Goal: Task Accomplishment & Management: Manage account settings

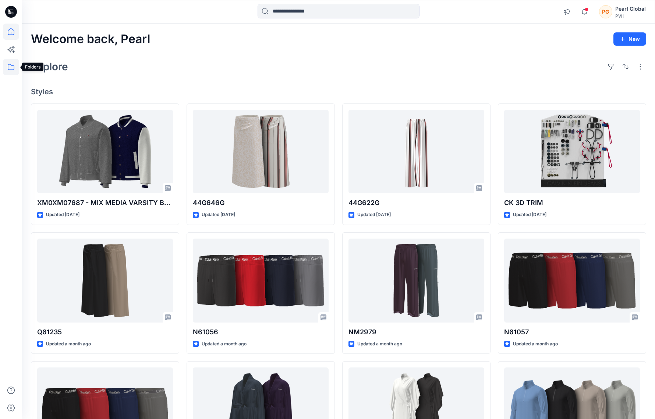
click at [10, 68] on icon at bounding box center [11, 67] width 16 height 16
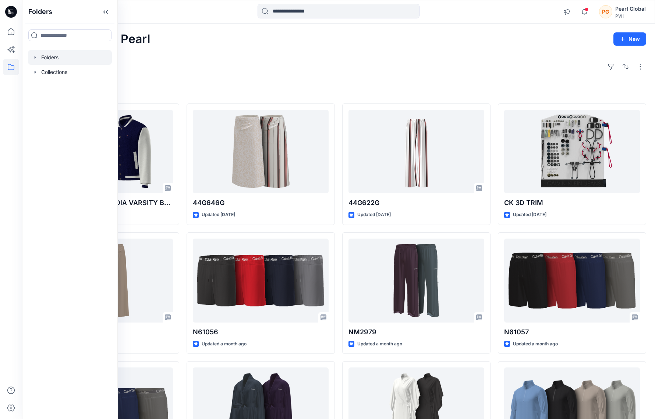
click at [36, 57] on icon "button" at bounding box center [35, 57] width 6 height 6
click at [41, 74] on icon "button" at bounding box center [43, 72] width 6 height 6
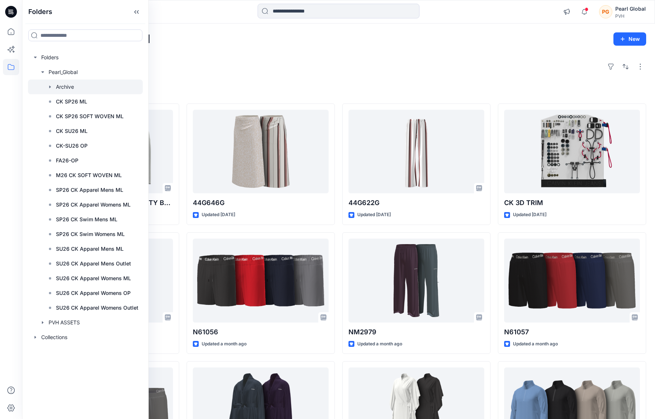
click at [49, 86] on icon "button" at bounding box center [49, 86] width 1 height 3
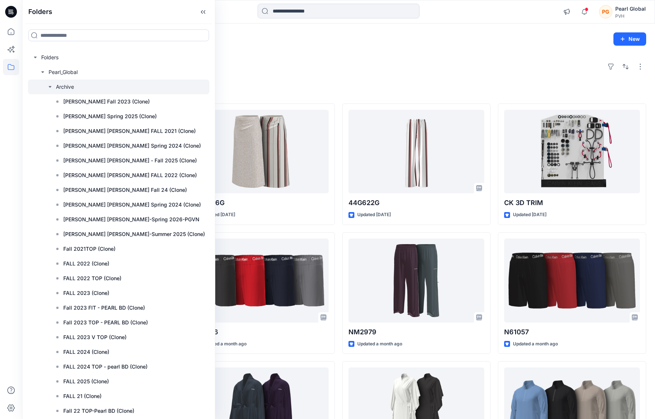
click at [94, 86] on div at bounding box center [118, 86] width 181 height 15
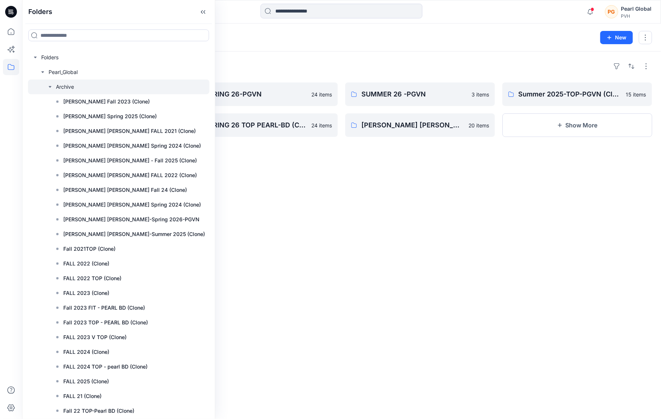
click at [362, 203] on div "Folders SUM 26 CKNA SOFTWOVEN 2 items HOLIDAY 25 (Clone) 47 items SPRING 26-PGV…" at bounding box center [341, 234] width 638 height 367
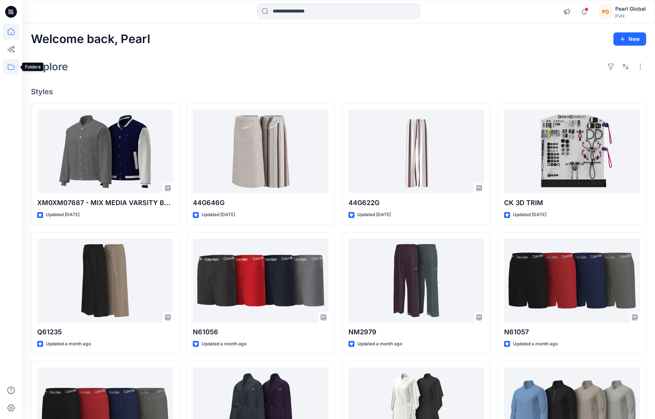
click at [11, 64] on icon at bounding box center [11, 67] width 16 height 16
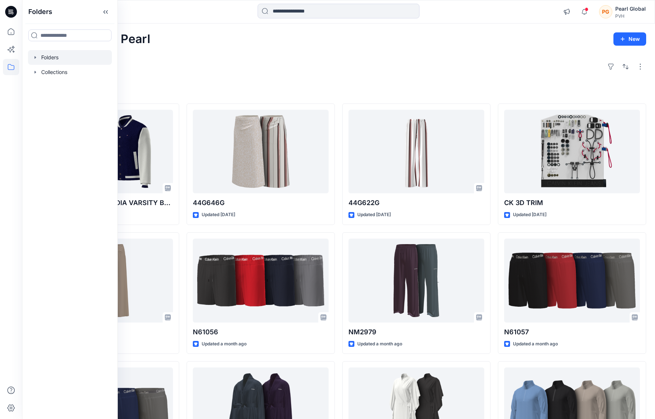
click at [35, 56] on icon "button" at bounding box center [35, 57] width 6 height 6
click at [41, 71] on icon "button" at bounding box center [43, 72] width 6 height 6
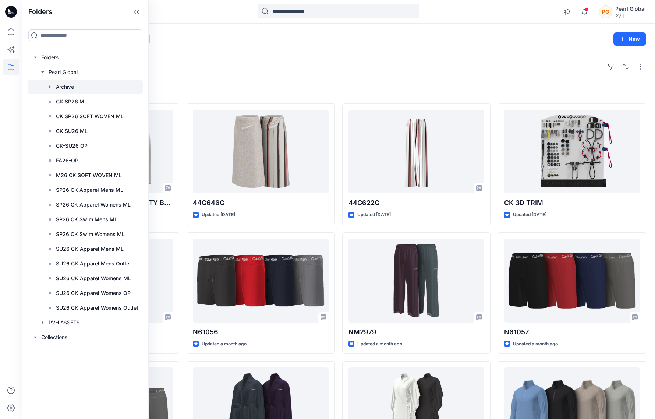
click at [64, 86] on div at bounding box center [85, 86] width 115 height 15
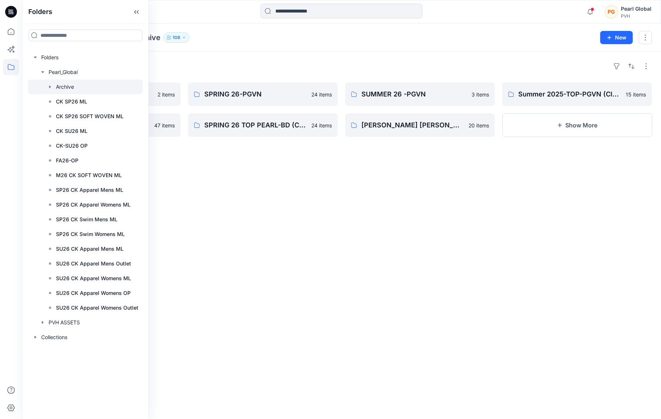
click at [51, 85] on icon "button" at bounding box center [50, 87] width 6 height 6
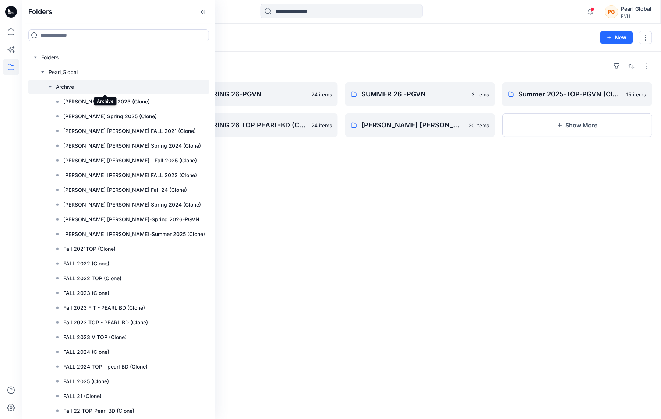
click at [64, 85] on div at bounding box center [118, 86] width 181 height 15
click at [472, 178] on div "Folders SUM 26 CKNA SOFTWOVEN 2 items HOLIDAY 25 (Clone) 47 items SPRING 26-PGV…" at bounding box center [341, 234] width 638 height 367
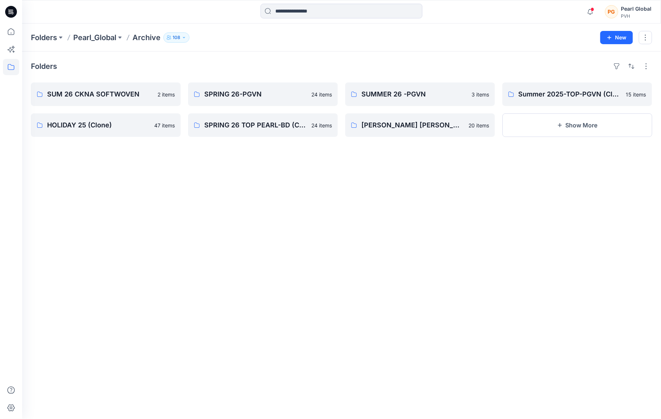
click at [178, 36] on p "108" at bounding box center [176, 37] width 8 height 8
click at [260, 186] on div "Folders SUM 26 CKNA SOFTWOVEN 2 items HOLIDAY 25 (Clone) 47 items SPRING 26-PGV…" at bounding box center [341, 234] width 638 height 367
click at [629, 65] on button "button" at bounding box center [631, 66] width 12 height 12
click at [418, 218] on div "Folders Last update A to Z SUM 26 CKNA SOFTWOVEN 2 items HOLIDAY 25 (Clone) 47 …" at bounding box center [341, 234] width 638 height 367
click at [8, 64] on icon at bounding box center [11, 67] width 7 height 6
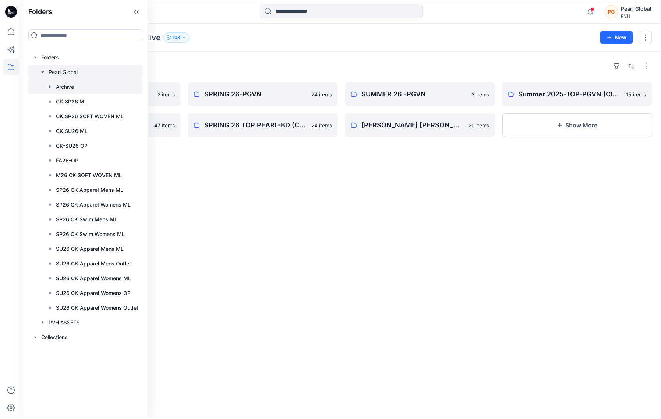
click at [63, 72] on div at bounding box center [85, 72] width 115 height 15
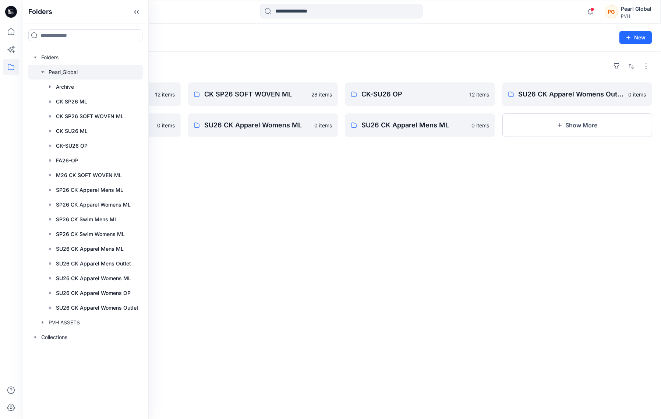
click at [218, 233] on div "Folders FA26-OP 12 items SU26 CK Apparel Womens OP 0 items CK SP26 SOFT WOVEN M…" at bounding box center [341, 234] width 638 height 367
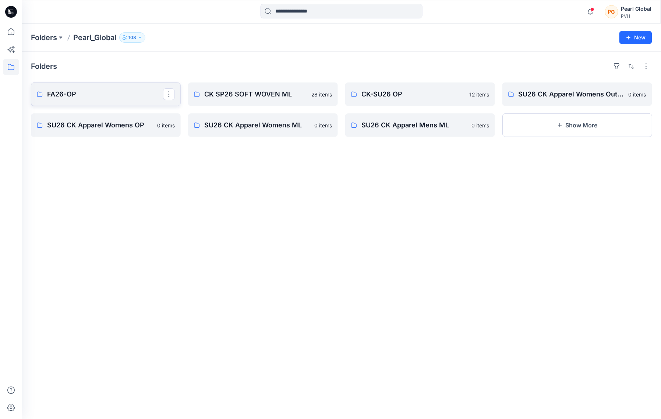
click at [109, 99] on p "FA26-OP" at bounding box center [105, 94] width 116 height 10
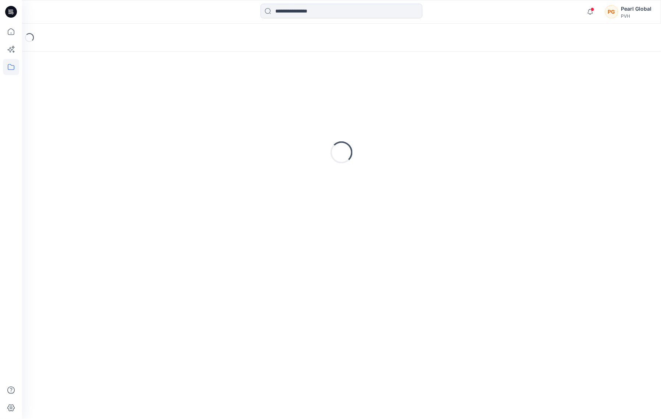
click at [109, 99] on div "Loading..." at bounding box center [341, 152] width 621 height 184
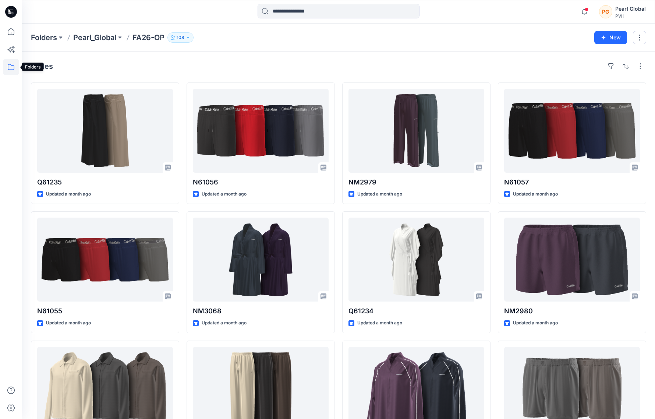
click at [7, 64] on icon at bounding box center [11, 67] width 16 height 16
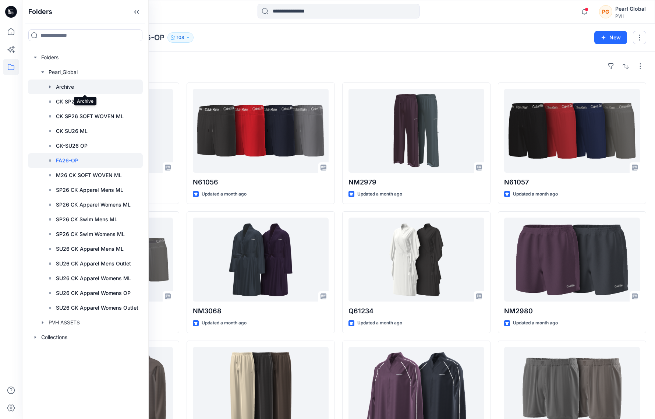
click at [68, 86] on div at bounding box center [85, 86] width 115 height 15
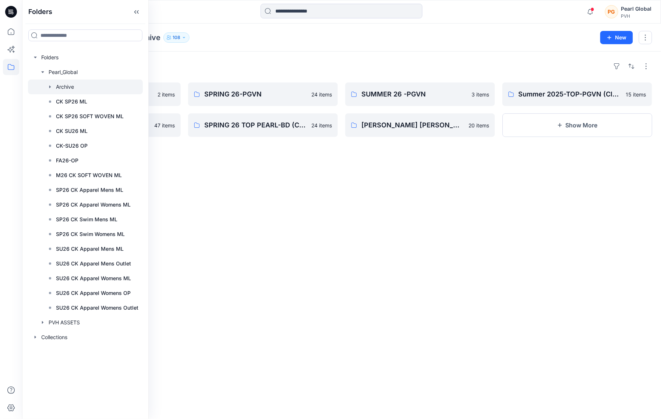
click at [49, 85] on icon "button" at bounding box center [50, 87] width 6 height 6
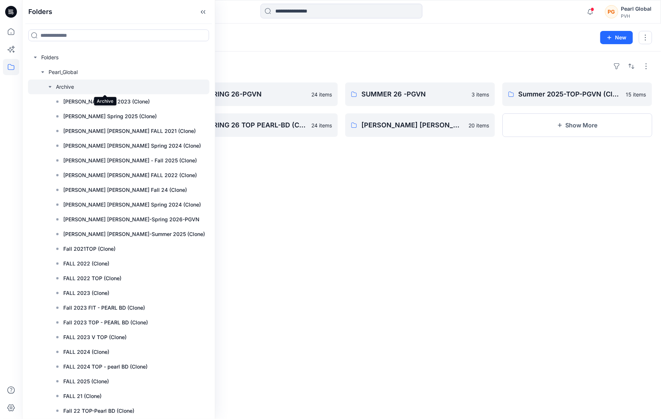
drag, startPoint x: 108, startPoint y: 88, endPoint x: 100, endPoint y: 89, distance: 7.9
click at [100, 89] on div at bounding box center [118, 86] width 181 height 15
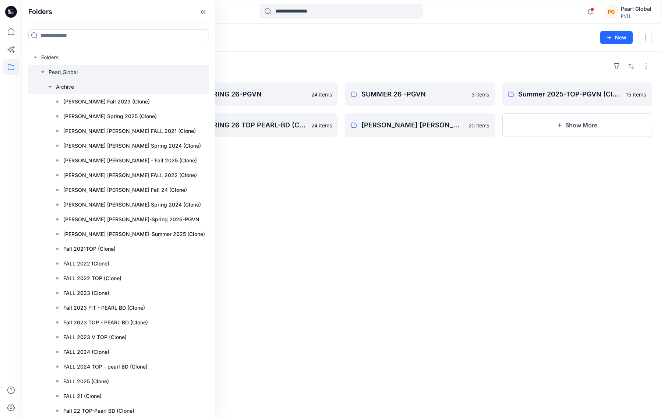
click at [43, 74] on icon "button" at bounding box center [43, 72] width 6 height 6
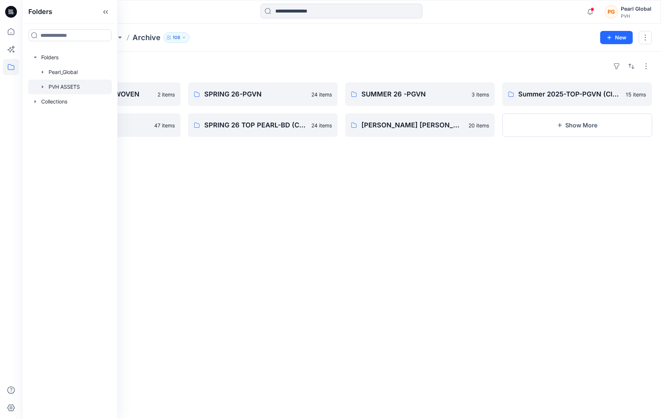
click at [40, 86] on icon "button" at bounding box center [43, 87] width 6 height 6
click at [49, 100] on icon "button" at bounding box center [50, 102] width 6 height 6
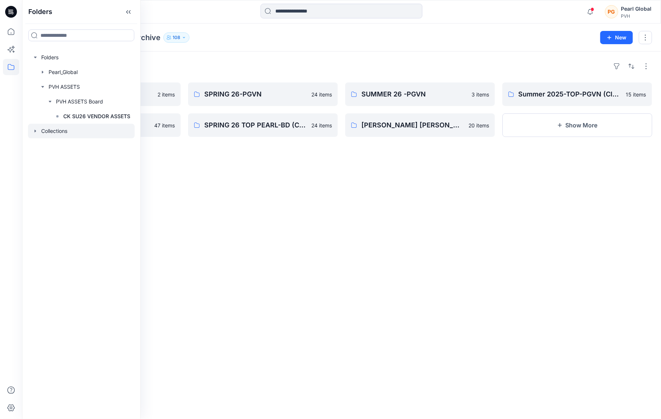
click at [35, 130] on icon "button" at bounding box center [35, 130] width 1 height 3
click at [45, 76] on div at bounding box center [81, 72] width 107 height 15
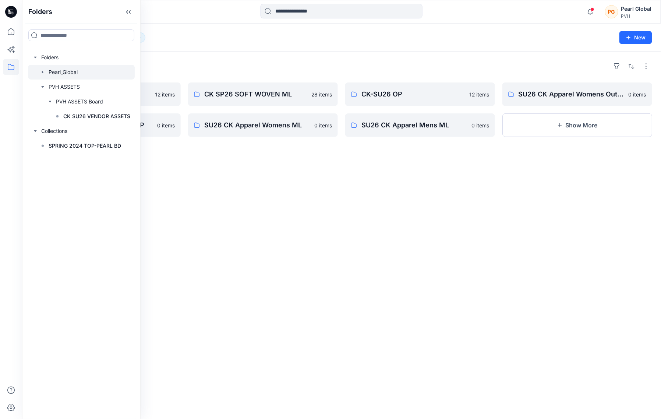
click at [41, 72] on icon "button" at bounding box center [43, 72] width 6 height 6
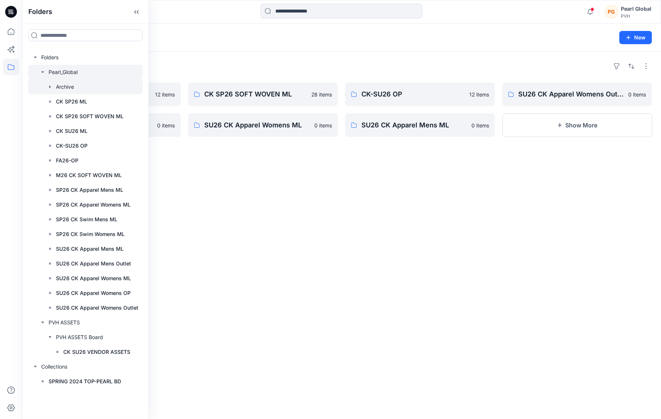
click at [63, 84] on div at bounding box center [85, 86] width 115 height 15
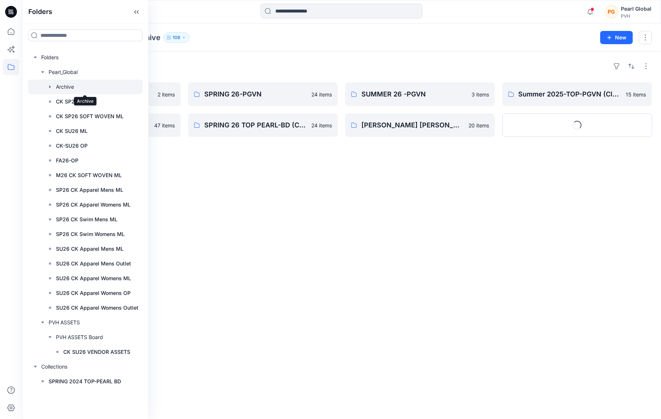
click at [63, 84] on div at bounding box center [85, 86] width 115 height 15
click at [53, 85] on div at bounding box center [85, 86] width 115 height 15
click at [49, 86] on icon "button" at bounding box center [49, 86] width 1 height 3
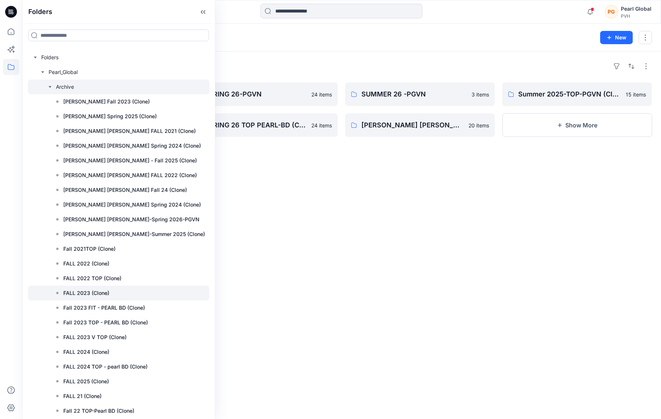
click at [70, 293] on p "FALL 2023 (Clone)" at bounding box center [86, 292] width 46 height 9
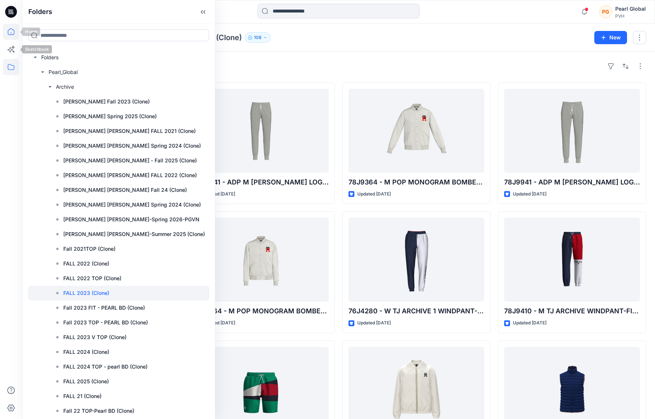
click at [13, 31] on icon at bounding box center [11, 32] width 16 height 16
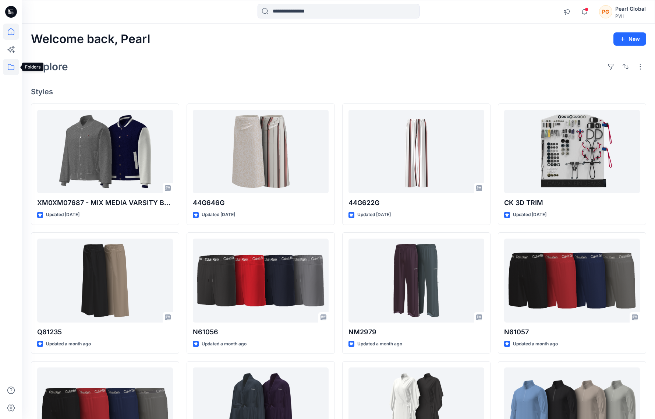
click at [17, 67] on icon at bounding box center [11, 67] width 16 height 16
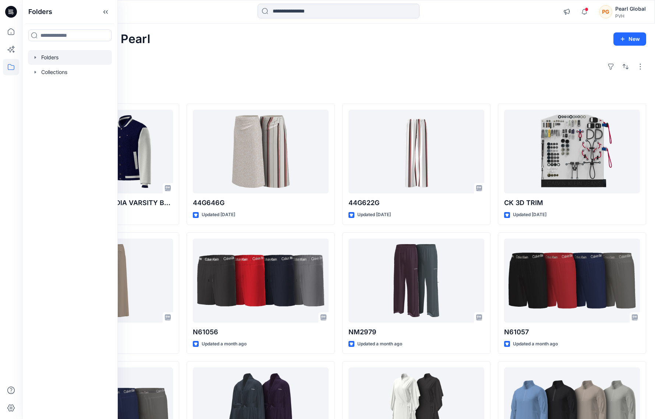
click at [39, 57] on div at bounding box center [70, 57] width 84 height 15
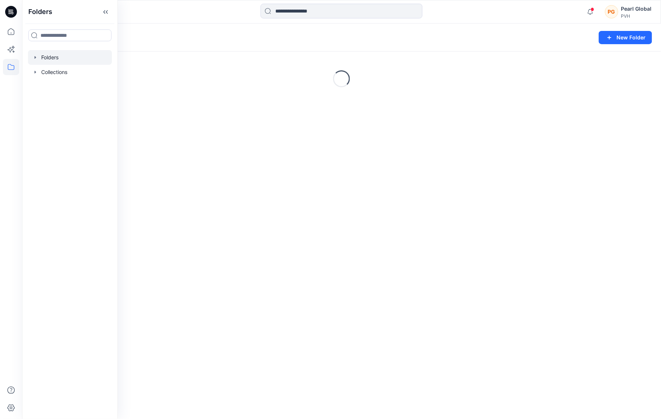
click at [31, 59] on div at bounding box center [70, 57] width 84 height 15
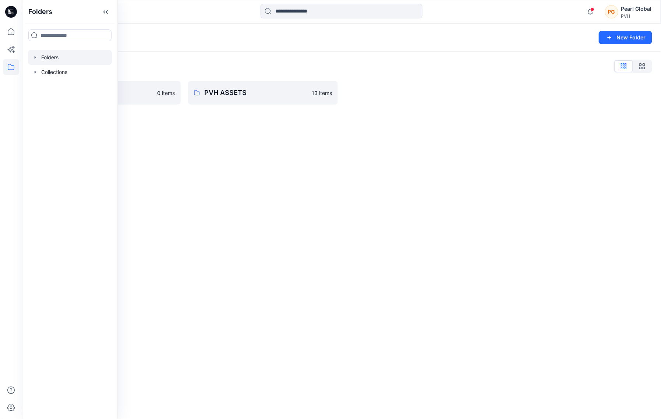
click at [35, 57] on icon "button" at bounding box center [35, 57] width 1 height 3
click at [42, 72] on icon "button" at bounding box center [42, 72] width 1 height 3
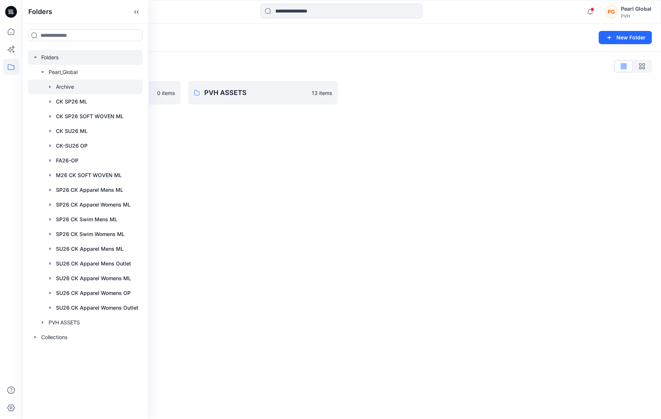
click at [48, 87] on icon "button" at bounding box center [50, 87] width 6 height 6
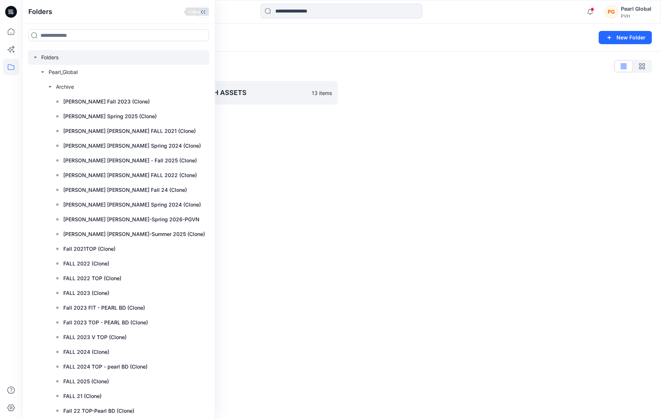
click at [203, 11] on icon at bounding box center [204, 12] width 2 height 4
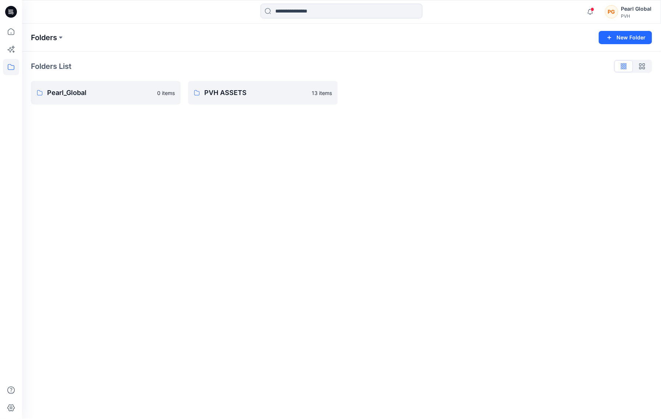
click at [55, 36] on p "Folders" at bounding box center [44, 37] width 26 height 10
click at [10, 66] on icon at bounding box center [11, 67] width 16 height 16
click at [33, 56] on icon "button" at bounding box center [35, 57] width 6 height 6
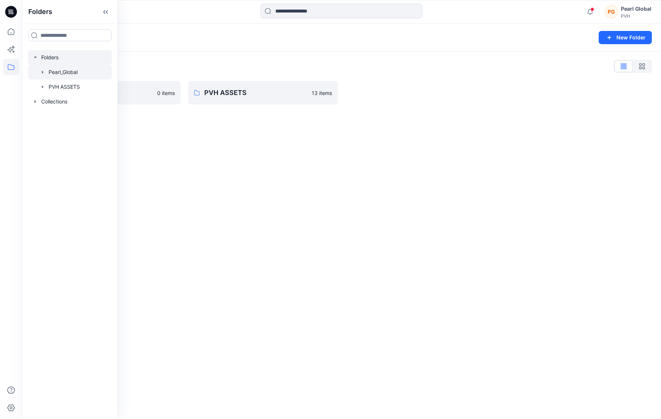
click at [54, 71] on div at bounding box center [70, 72] width 84 height 15
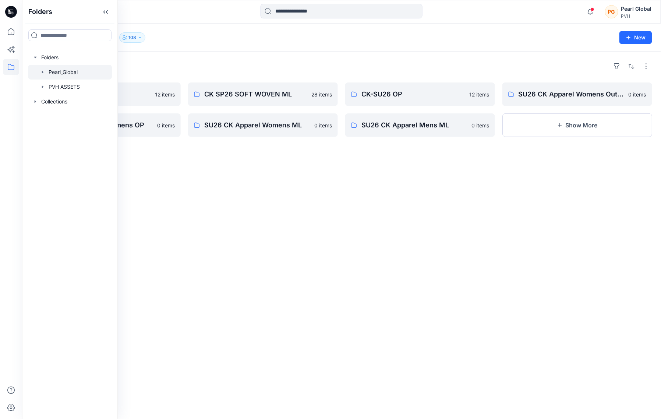
click at [171, 177] on div "Folders FA26-OP 12 items SU26 CK Apparel Womens OP 0 items CK SP26 SOFT WOVEN M…" at bounding box center [341, 234] width 638 height 367
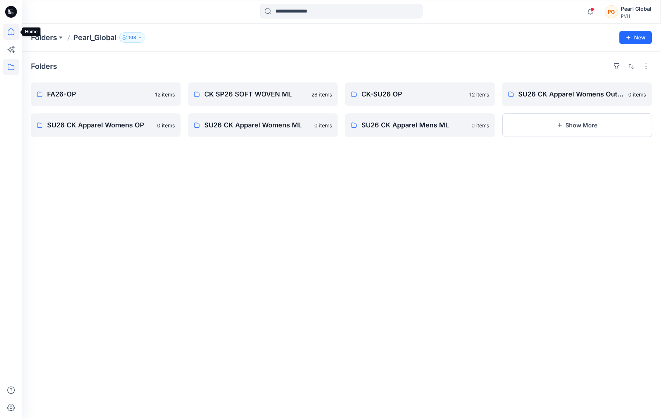
click at [12, 31] on icon at bounding box center [11, 32] width 16 height 16
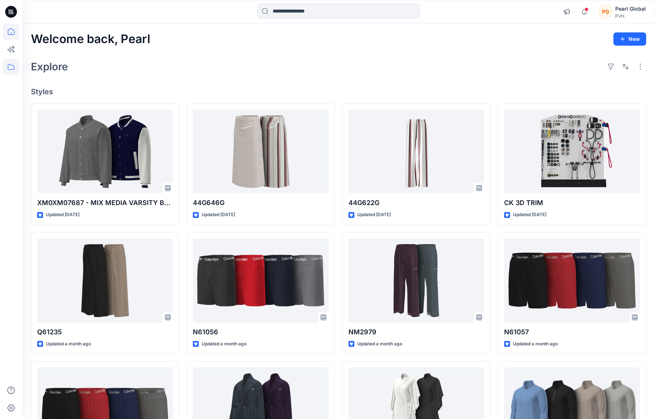
click at [13, 69] on icon at bounding box center [11, 67] width 7 height 6
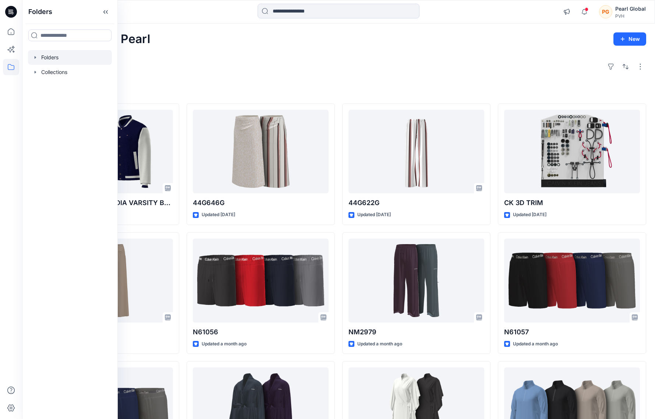
click at [37, 58] on icon "button" at bounding box center [35, 57] width 6 height 6
click at [40, 71] on icon "button" at bounding box center [43, 72] width 6 height 6
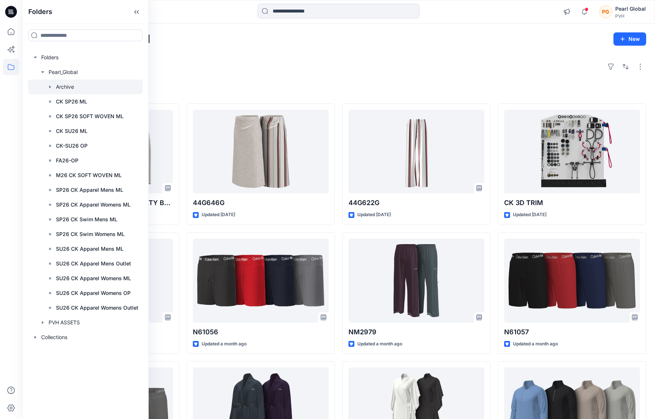
click at [64, 87] on div at bounding box center [85, 86] width 115 height 15
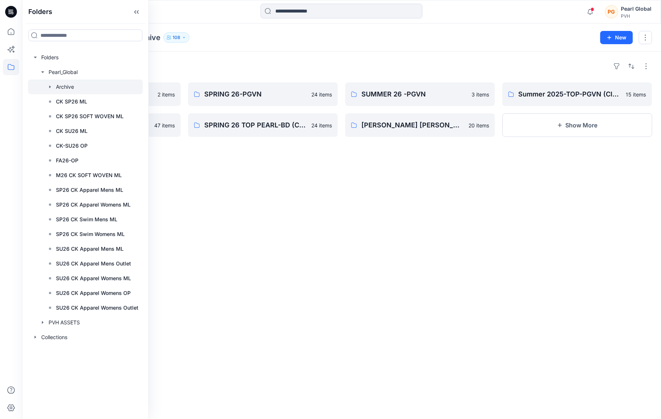
click at [50, 86] on icon "button" at bounding box center [49, 86] width 1 height 3
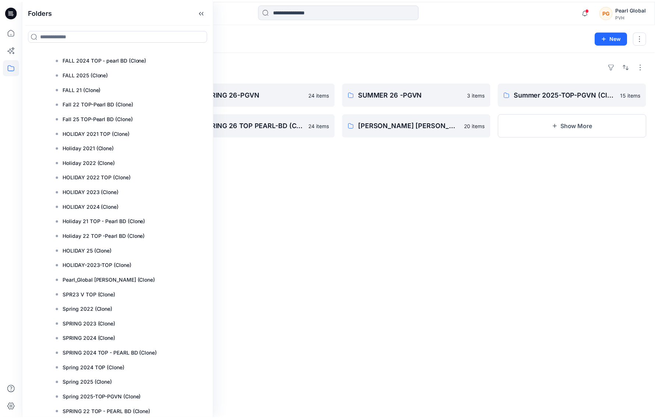
scroll to position [197, 0]
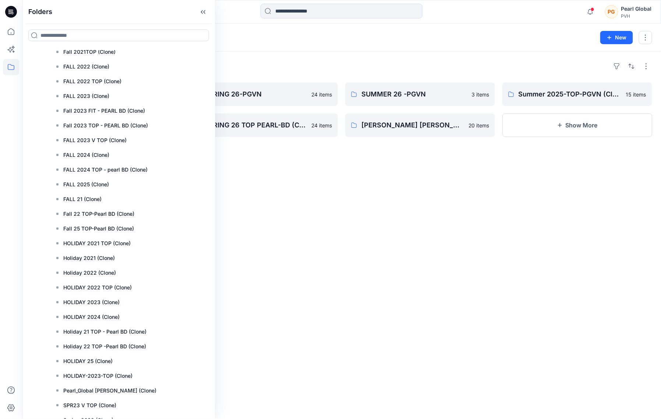
click at [79, 142] on p "FALL 2023 V TOP (Clone)" at bounding box center [94, 140] width 63 height 9
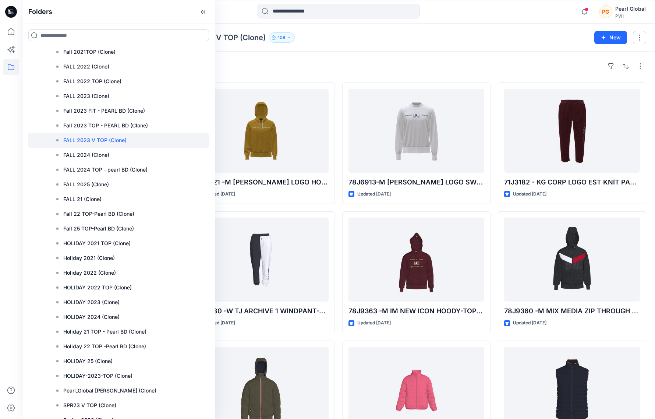
click at [377, 68] on div "Styles" at bounding box center [338, 66] width 615 height 12
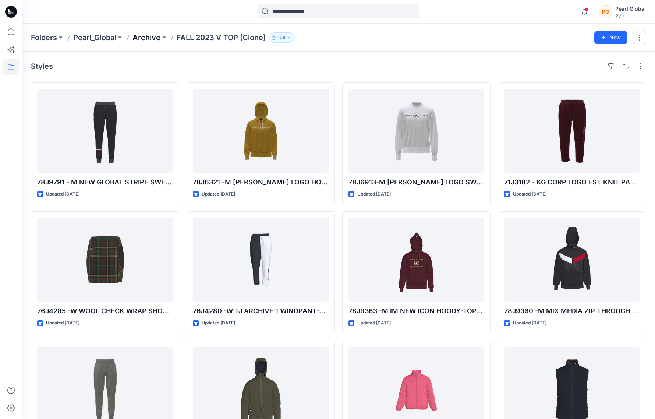
click at [144, 35] on p "Archive" at bounding box center [146, 37] width 28 height 10
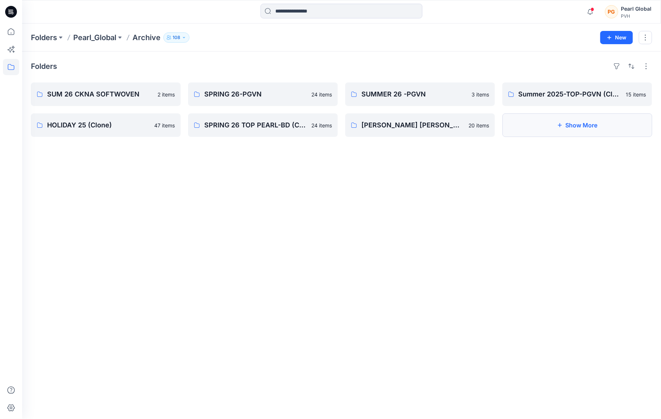
click at [537, 122] on button "Show More" at bounding box center [577, 125] width 150 height 24
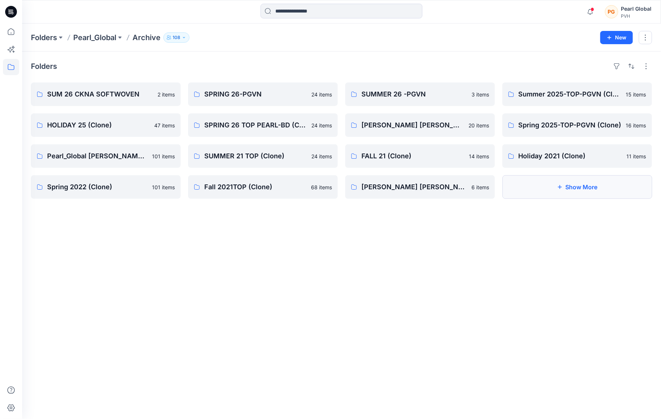
click at [587, 185] on button "Show More" at bounding box center [577, 187] width 150 height 24
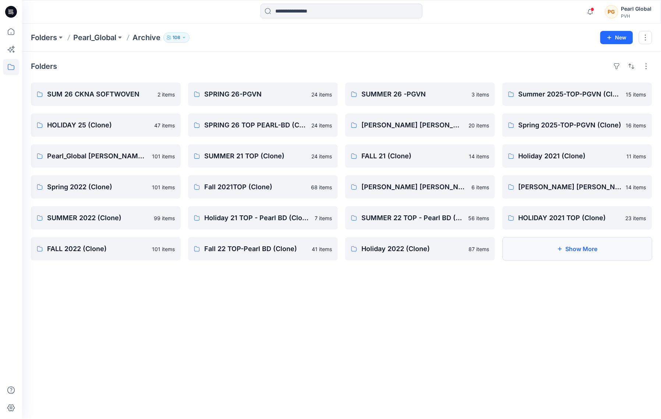
click at [576, 247] on button "Show More" at bounding box center [577, 249] width 150 height 24
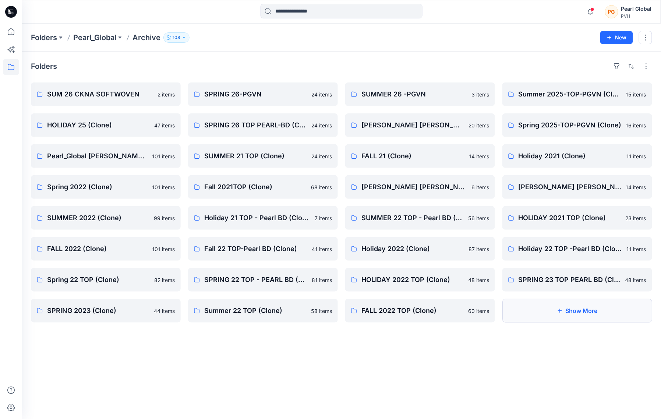
click at [543, 300] on button "Show More" at bounding box center [577, 311] width 150 height 24
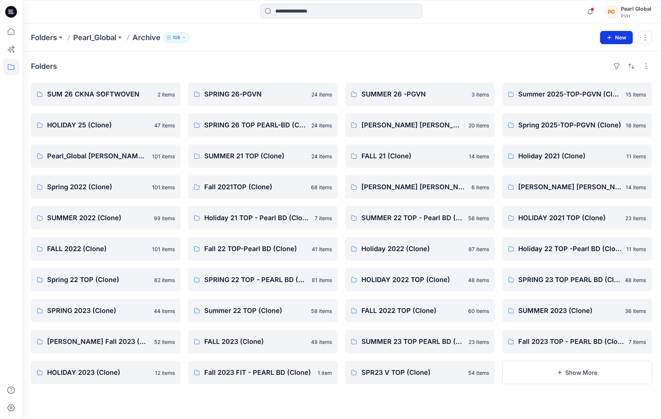
click at [607, 37] on icon "button" at bounding box center [609, 38] width 6 height 6
click at [584, 70] on p "New Folder" at bounding box center [594, 70] width 27 height 8
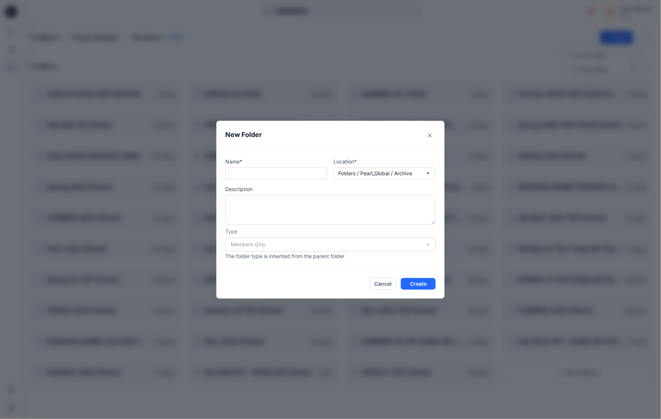
click at [255, 172] on input "text" at bounding box center [276, 173] width 102 height 12
type input "*******"
click at [411, 284] on button "Create" at bounding box center [418, 284] width 35 height 12
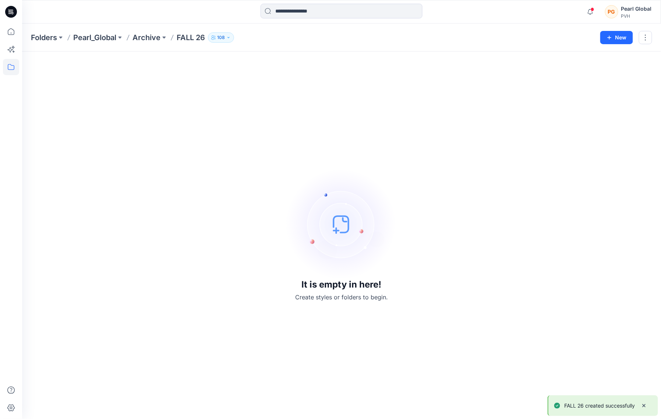
click at [10, 131] on div at bounding box center [11, 221] width 16 height 395
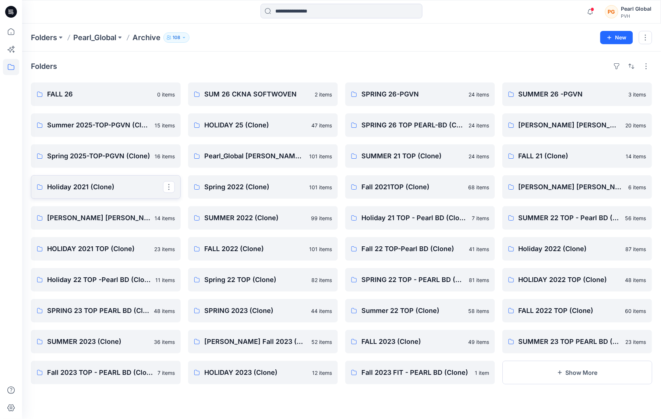
click at [89, 189] on p "Holiday 2021 (Clone)" at bounding box center [105, 187] width 116 height 10
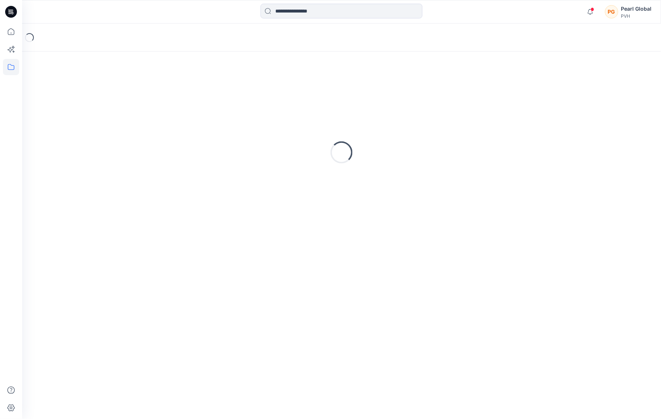
click at [89, 189] on div "Loading..." at bounding box center [341, 152] width 621 height 184
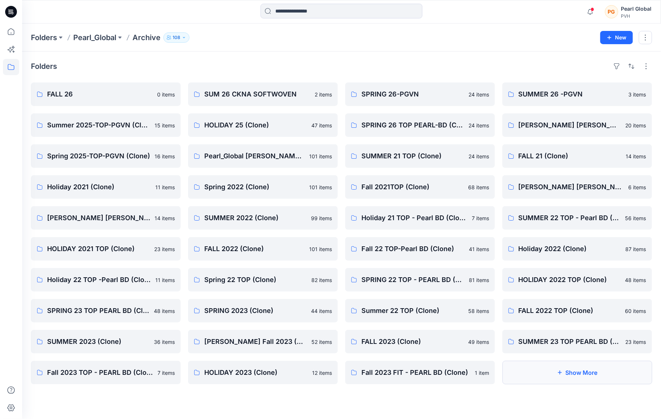
click at [563, 373] on button "Show More" at bounding box center [577, 372] width 150 height 24
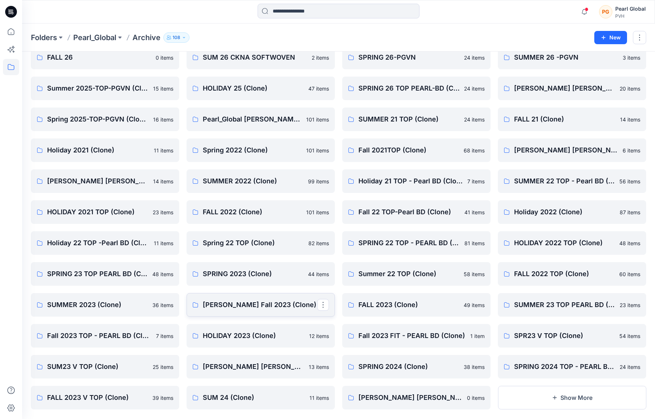
scroll to position [47, 0]
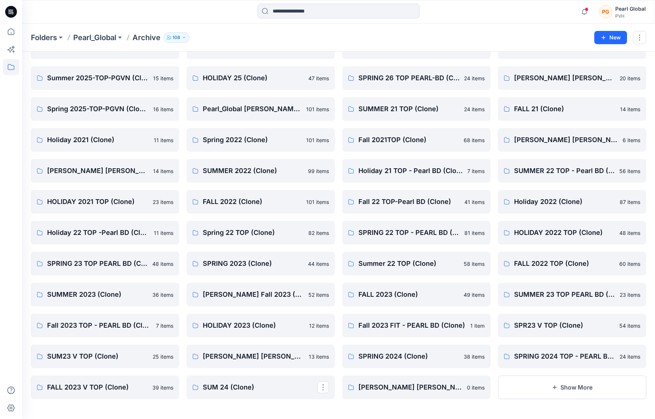
click at [239, 384] on p "SUM 24 (Clone)" at bounding box center [260, 387] width 114 height 10
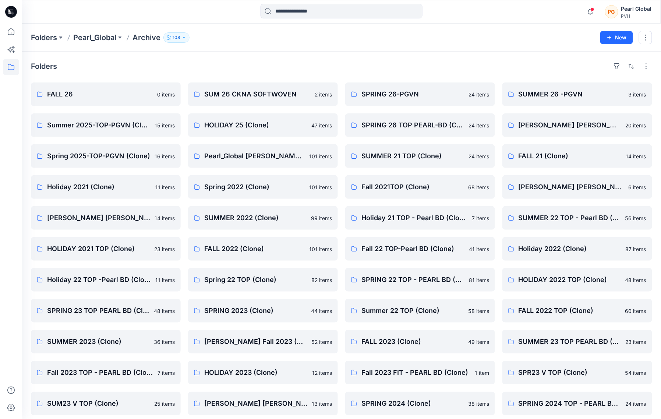
click at [238, 384] on div "Folders FALL 26 0 items Summer 2025-TOP-PGVN (Clone) 15 items Spring 2025-TOP-P…" at bounding box center [341, 258] width 638 height 415
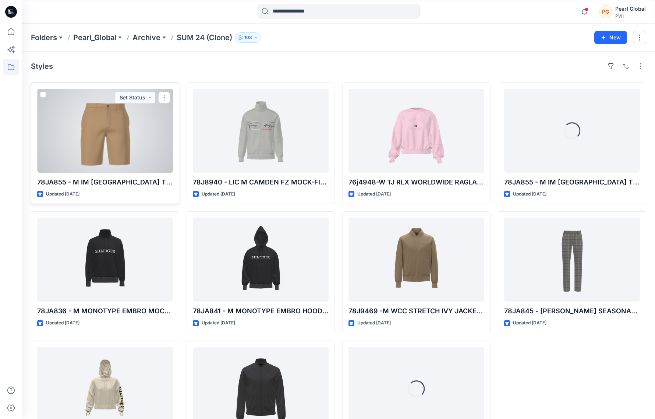
click at [140, 167] on div at bounding box center [105, 131] width 136 height 84
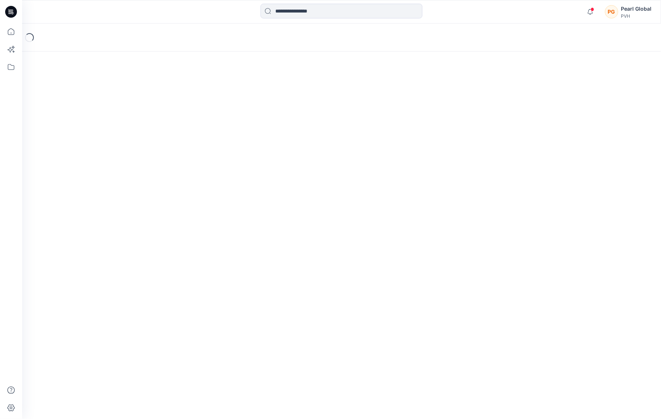
click at [140, 167] on div "Loading..." at bounding box center [341, 221] width 638 height 395
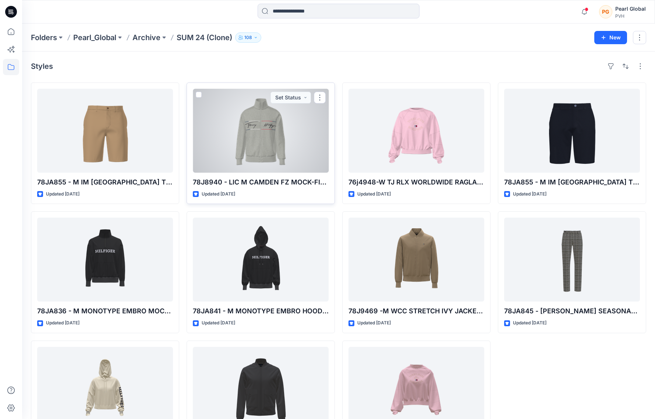
click at [258, 150] on div at bounding box center [261, 131] width 136 height 84
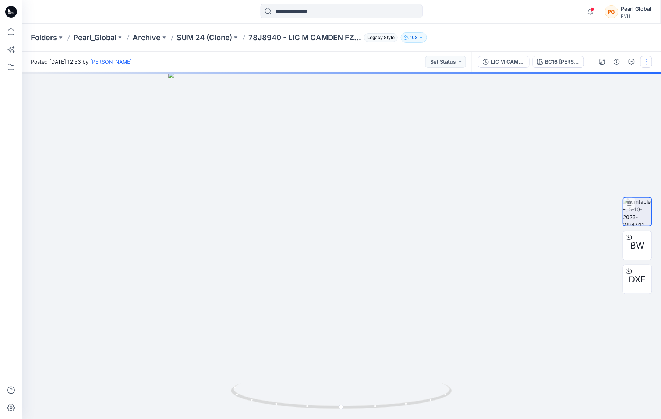
click at [648, 60] on button "button" at bounding box center [646, 62] width 12 height 12
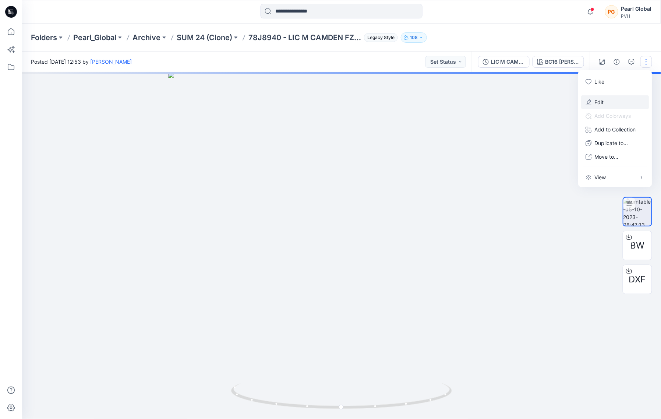
click at [594, 102] on button "Edit" at bounding box center [615, 102] width 68 height 14
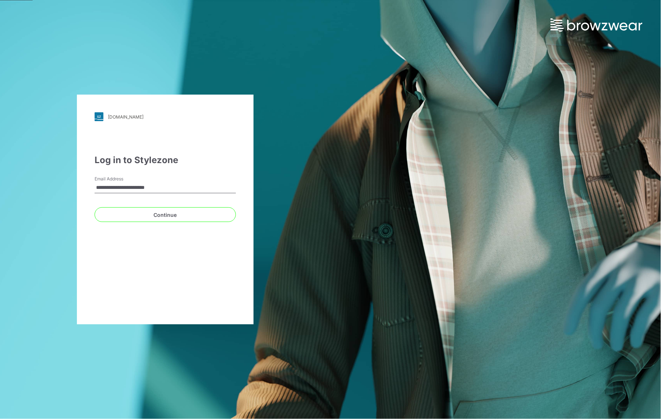
type input "**********"
click at [157, 214] on button "Continue" at bounding box center [165, 214] width 141 height 15
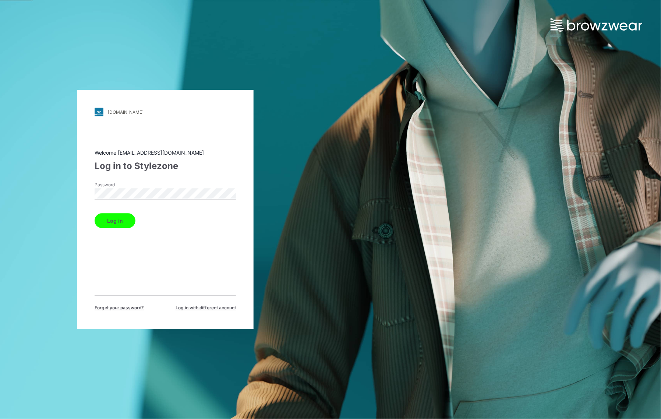
click at [115, 215] on button "Log in" at bounding box center [115, 220] width 41 height 15
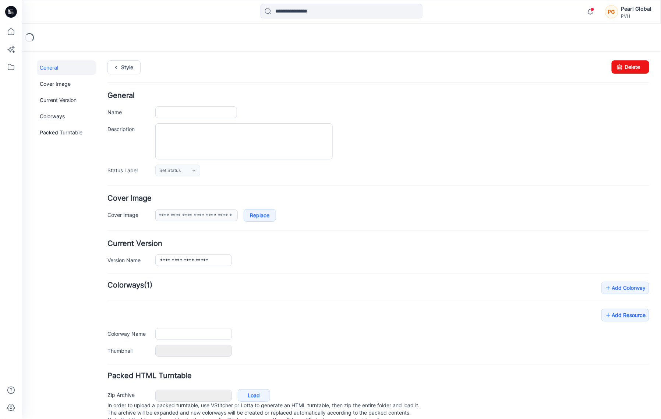
type input "**********"
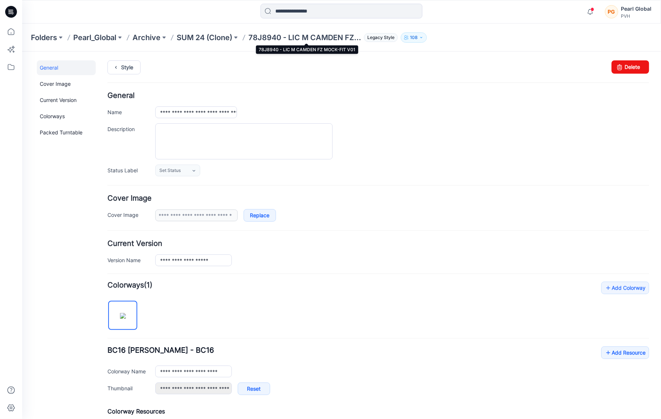
click at [325, 32] on p "78J8940 - LIC M CAMDEN FZ MOCK-FIT V01" at bounding box center [304, 37] width 113 height 10
click at [192, 111] on input "**********" at bounding box center [196, 112] width 82 height 12
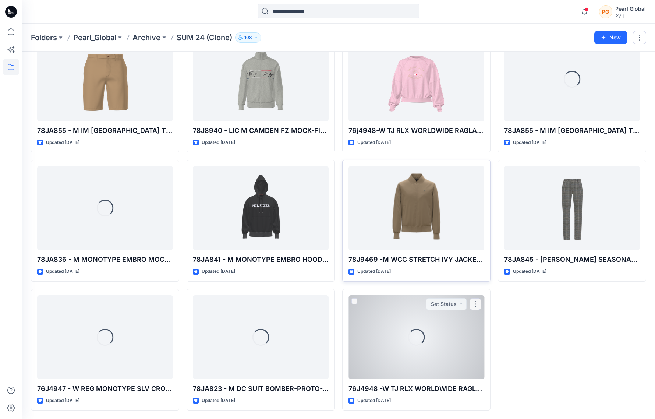
scroll to position [52, 0]
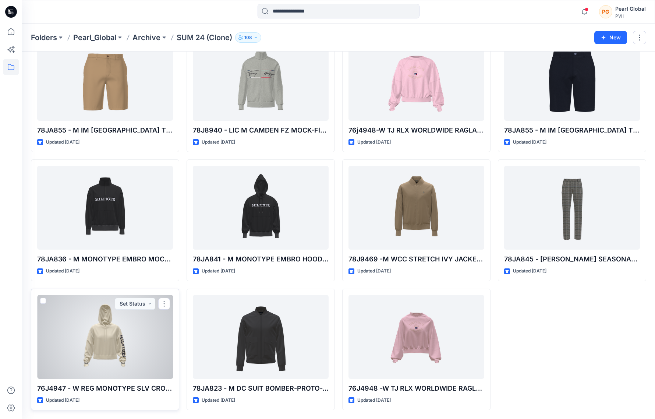
click at [100, 335] on div at bounding box center [105, 337] width 136 height 84
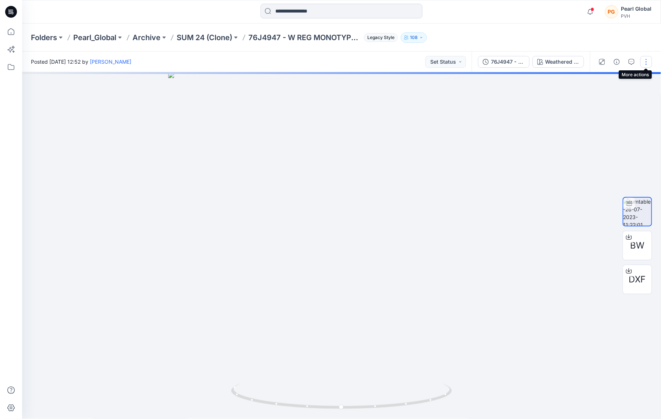
click at [646, 63] on button "button" at bounding box center [646, 62] width 12 height 12
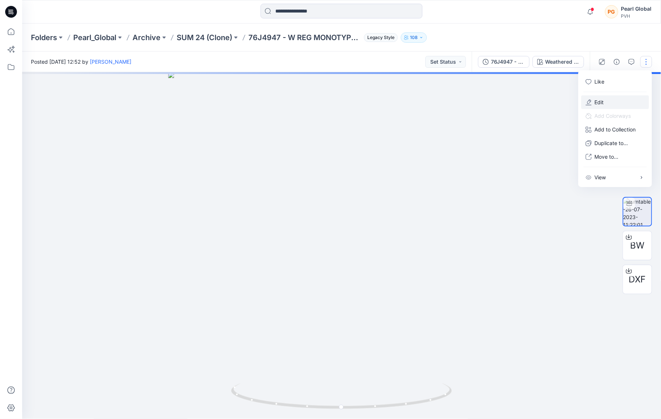
click at [595, 99] on p "Edit" at bounding box center [598, 102] width 9 height 8
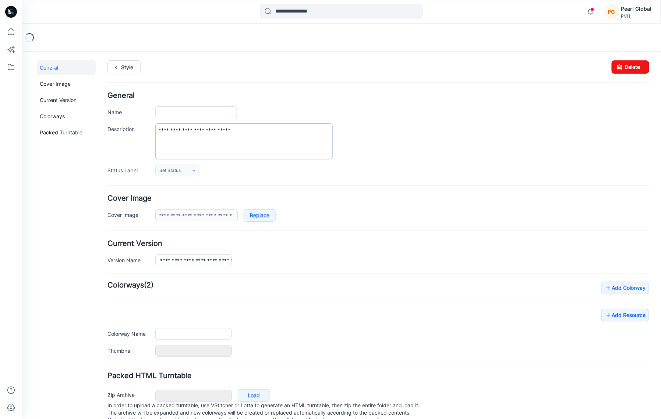
type input "**********"
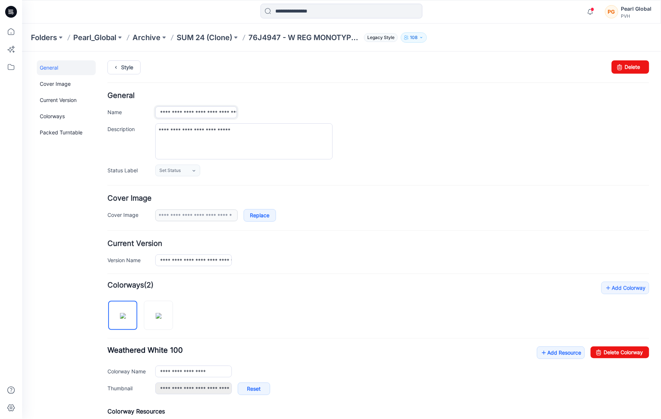
click at [217, 111] on input "**********" at bounding box center [196, 112] width 82 height 12
click at [6, 13] on icon at bounding box center [11, 12] width 12 height 12
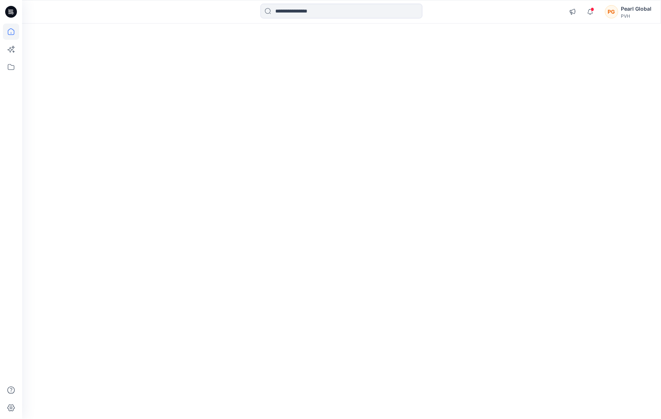
click at [6, 13] on icon at bounding box center [11, 12] width 12 height 12
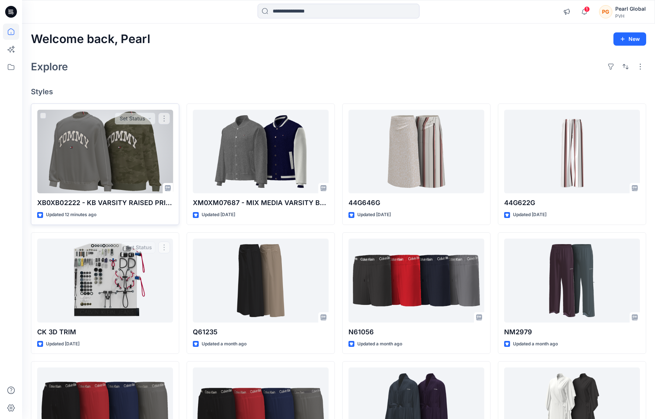
click at [118, 147] on div at bounding box center [105, 152] width 136 height 84
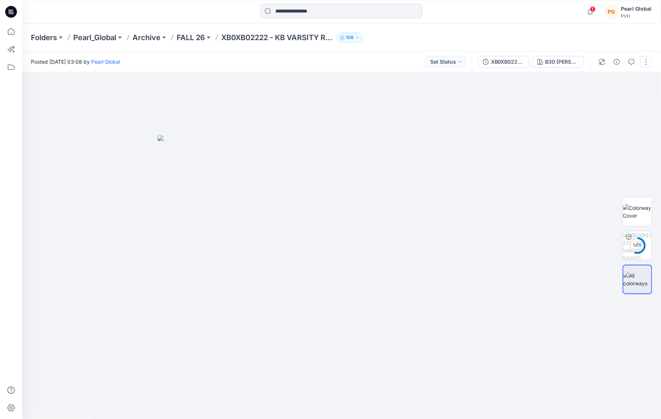
click at [644, 57] on button "button" at bounding box center [646, 62] width 12 height 12
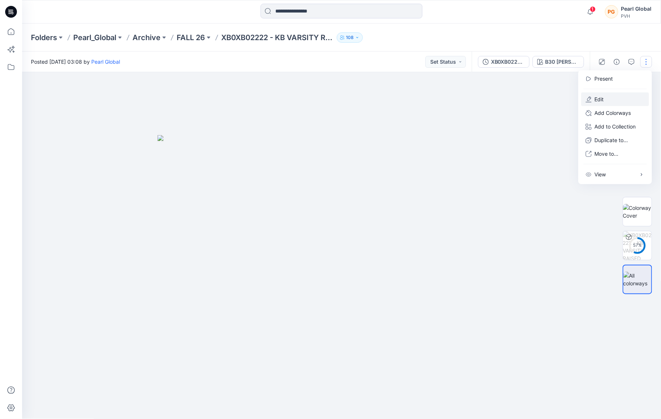
click at [597, 97] on p "Edit" at bounding box center [598, 99] width 9 height 8
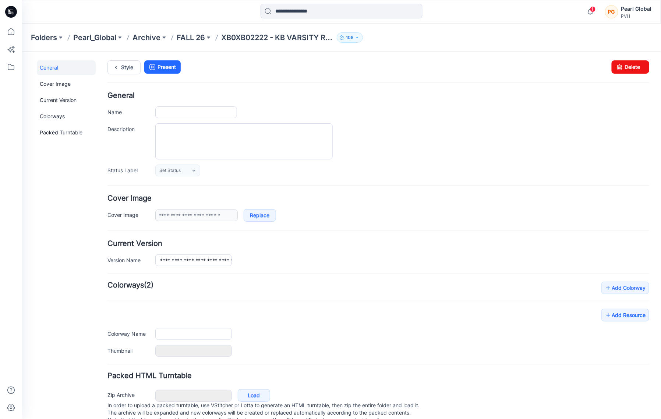
type input "**********"
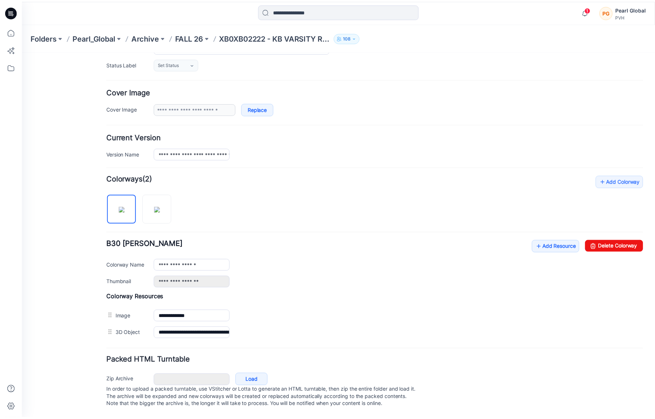
scroll to position [114, 0]
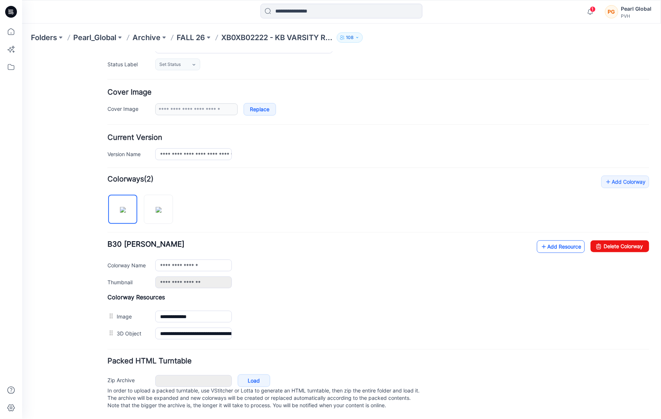
click at [557, 240] on link "Add Resource" at bounding box center [560, 246] width 48 height 13
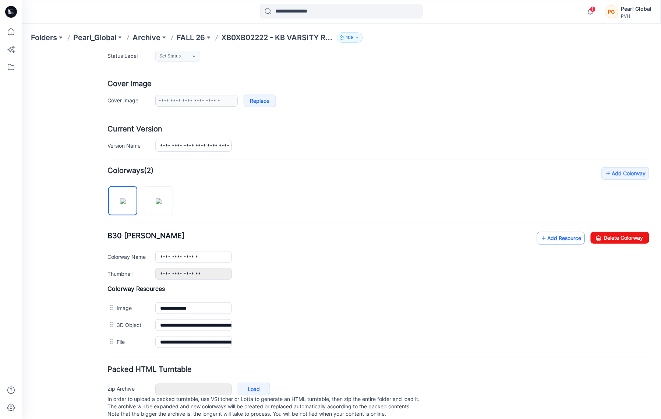
click at [542, 240] on link "Add Resource" at bounding box center [560, 237] width 48 height 13
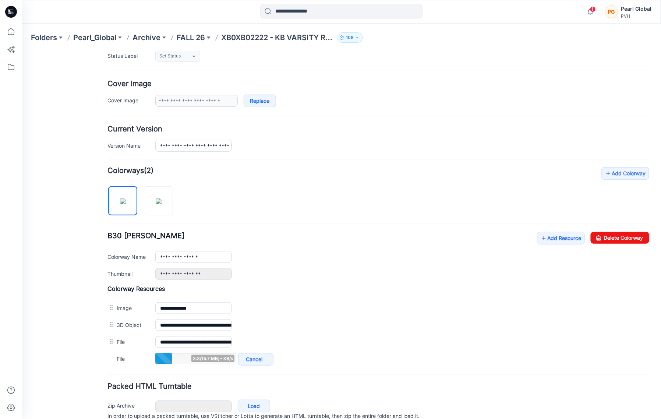
click at [41, 296] on div "General Cover Image Current Version Colorways Packed Turntable" at bounding box center [65, 195] width 59 height 498
click at [42, 278] on div "General Cover Image Current Version Colorways Packed Turntable" at bounding box center [65, 195] width 59 height 498
click at [38, 237] on div "General Cover Image Current Version Colorways Packed Turntable" at bounding box center [65, 195] width 59 height 498
click at [15, 324] on div at bounding box center [11, 221] width 16 height 395
click at [9, 13] on icon at bounding box center [9, 12] width 3 height 0
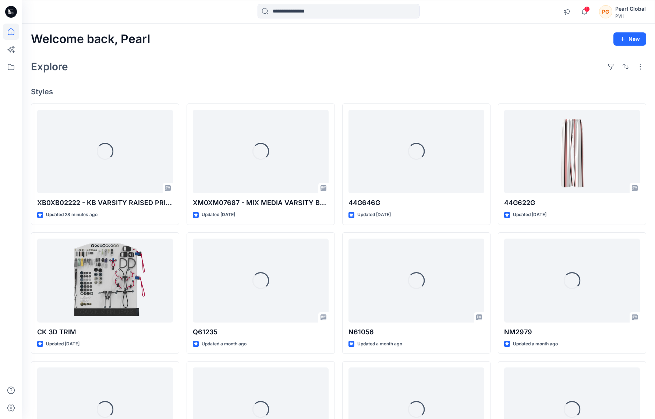
click at [172, 58] on div "Explore" at bounding box center [338, 67] width 615 height 18
